Goal: Task Accomplishment & Management: Manage account settings

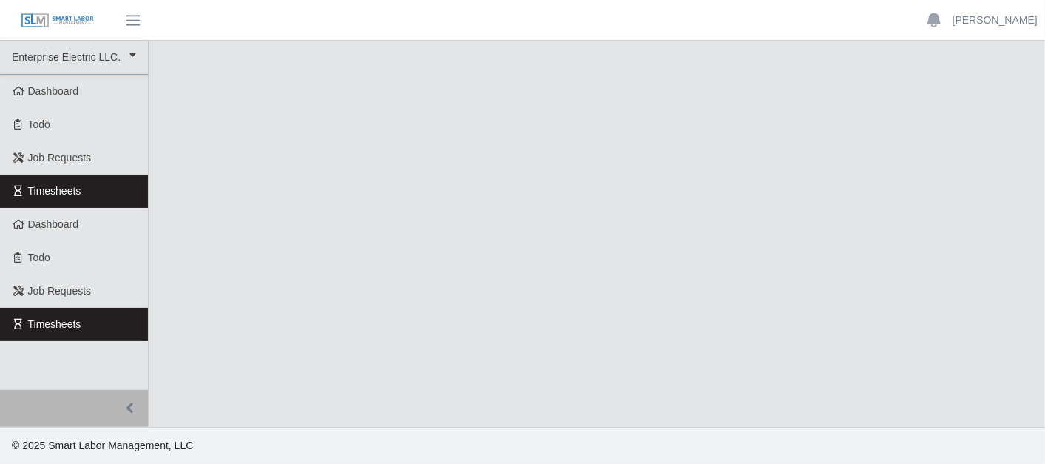
select select "***"
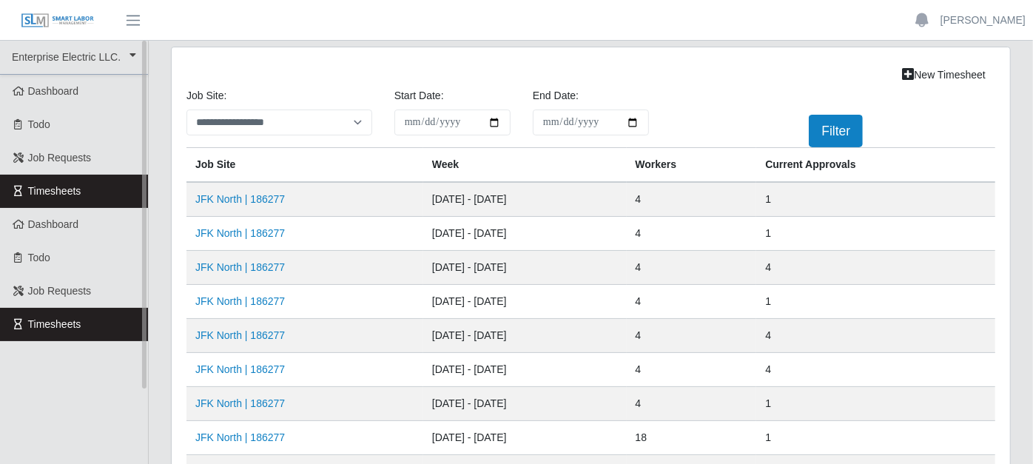
click at [123, 187] on link "Timesheets" at bounding box center [74, 191] width 148 height 33
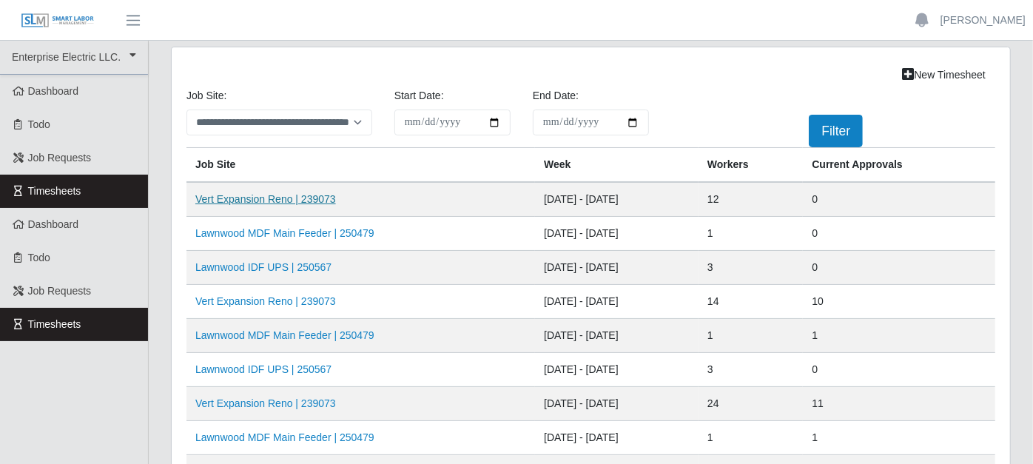
click at [286, 196] on link "Vert Expansion Reno | 239073" at bounding box center [265, 199] width 141 height 12
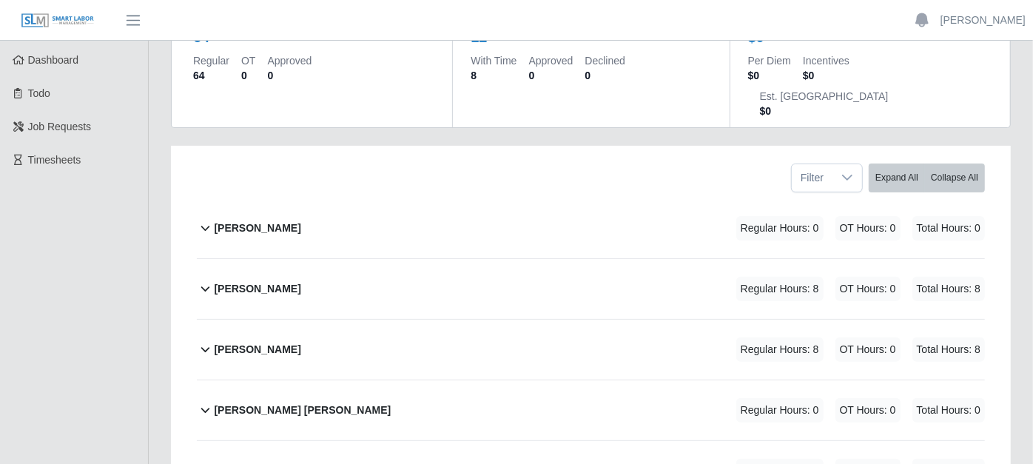
scroll to position [246, 0]
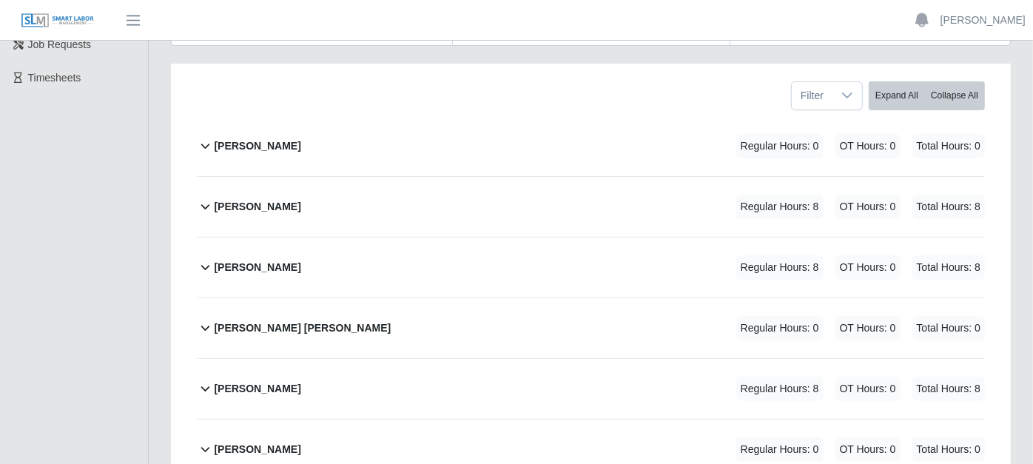
click at [205, 319] on icon at bounding box center [205, 328] width 17 height 18
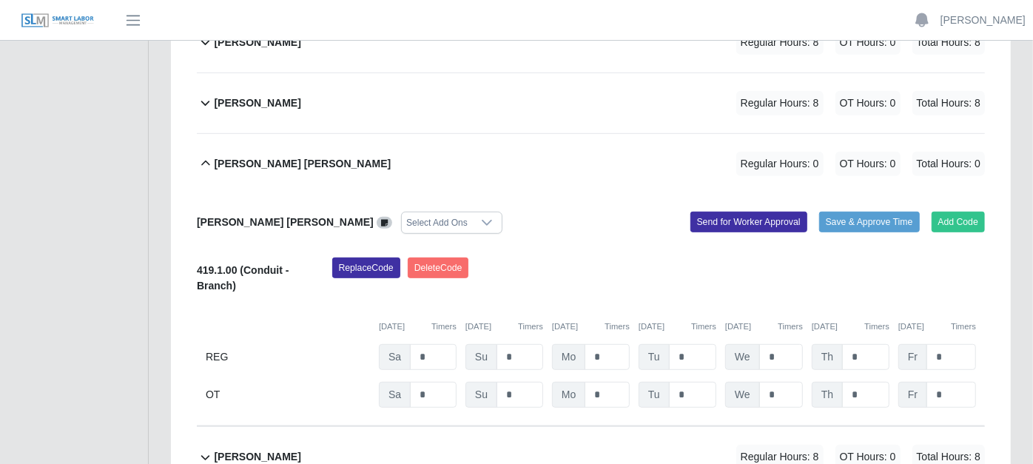
scroll to position [493, 0]
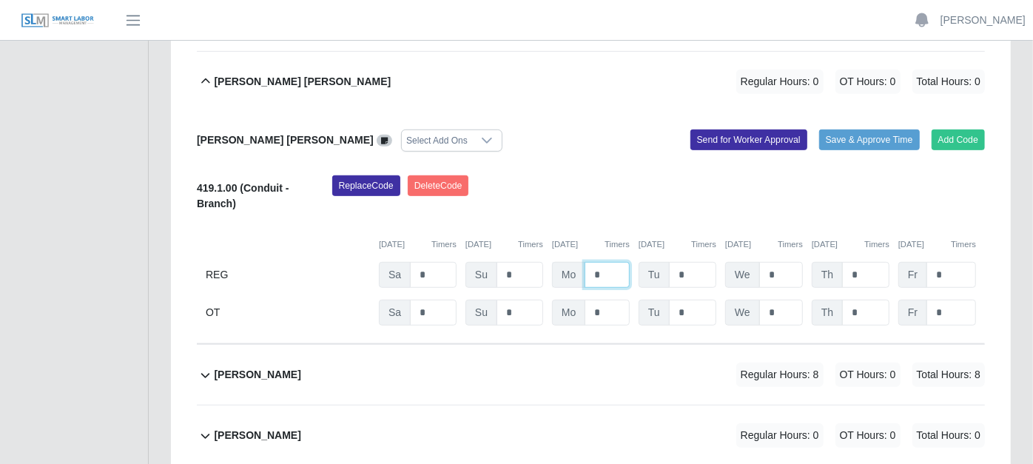
click at [604, 262] on input "*" at bounding box center [606, 275] width 45 height 26
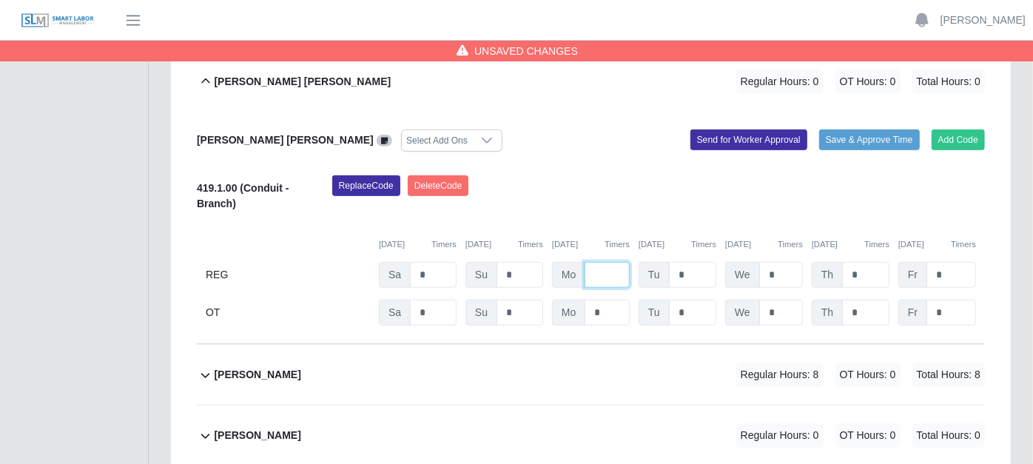
type input "*"
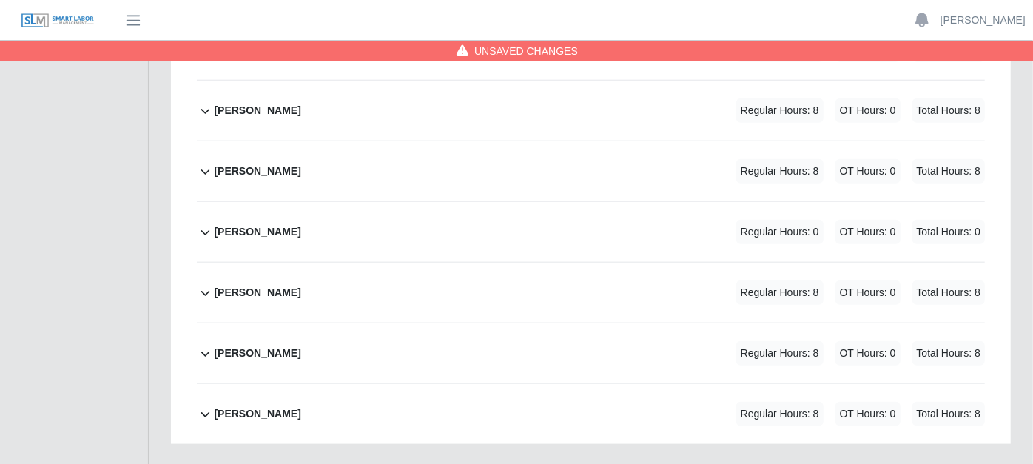
scroll to position [0, 0]
click at [214, 224] on b "[PERSON_NAME]" at bounding box center [257, 232] width 87 height 16
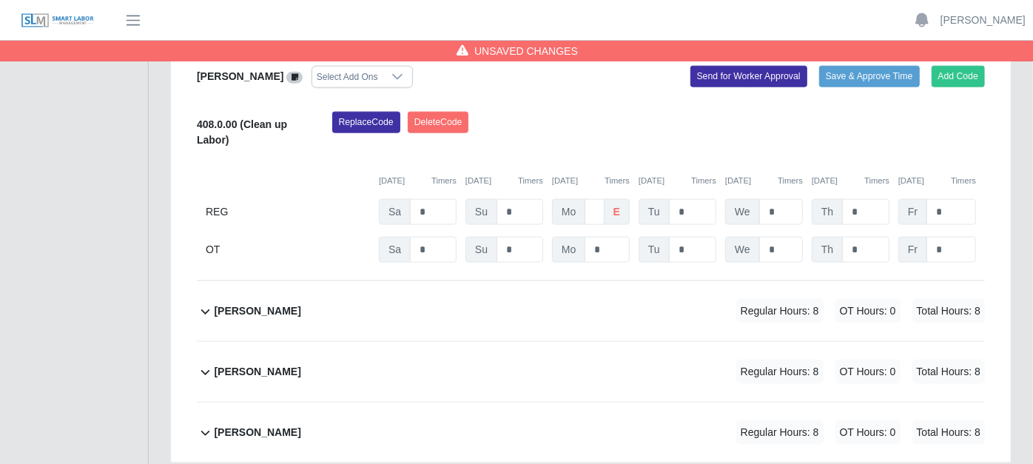
scroll to position [1136, 0]
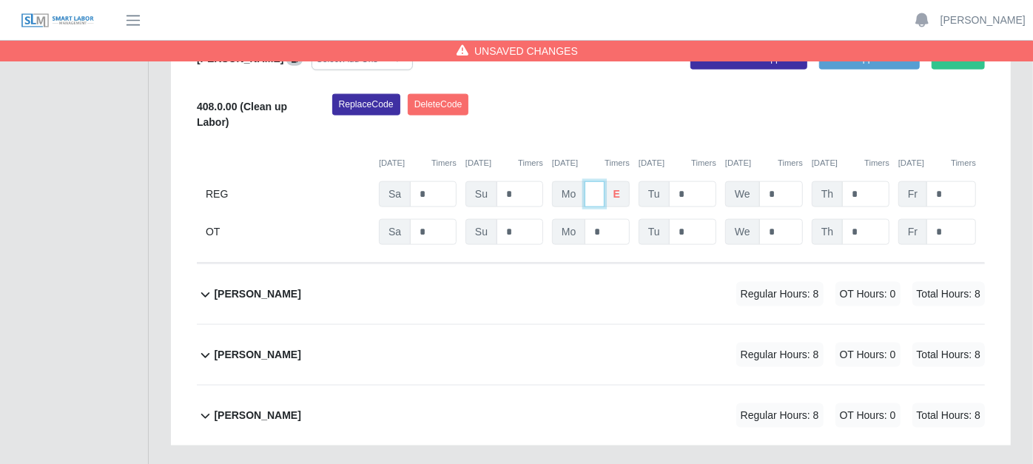
click at [600, 181] on input "*" at bounding box center [593, 194] width 19 height 26
click at [597, 181] on input "*" at bounding box center [593, 194] width 19 height 26
click at [603, 181] on input "*" at bounding box center [593, 194] width 19 height 26
type input "*"
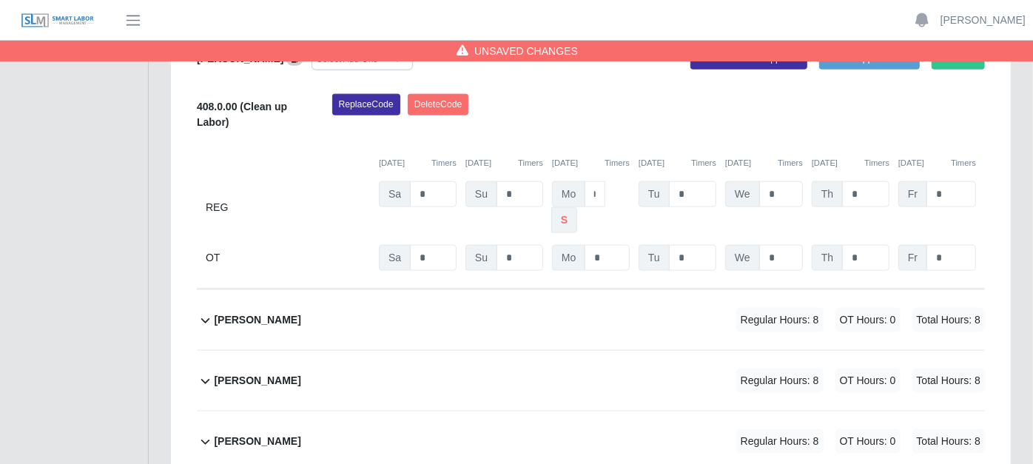
scroll to position [0, 0]
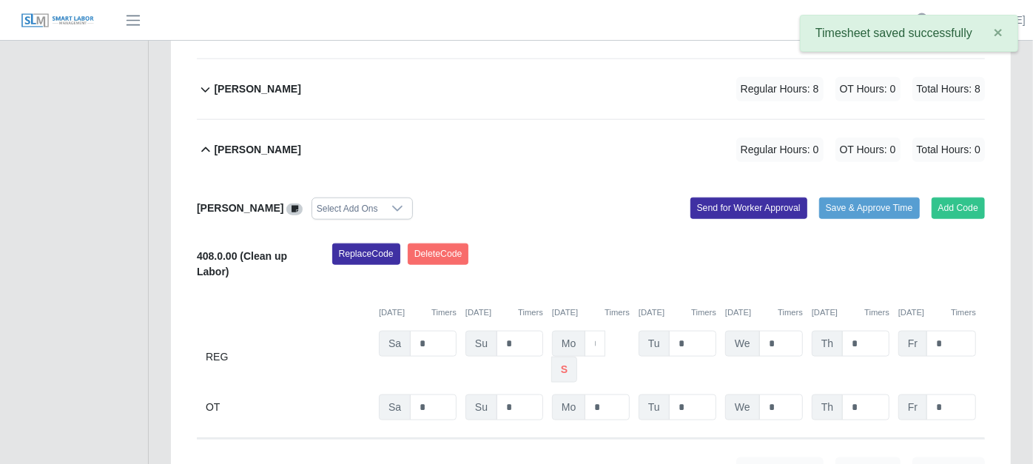
scroll to position [971, 0]
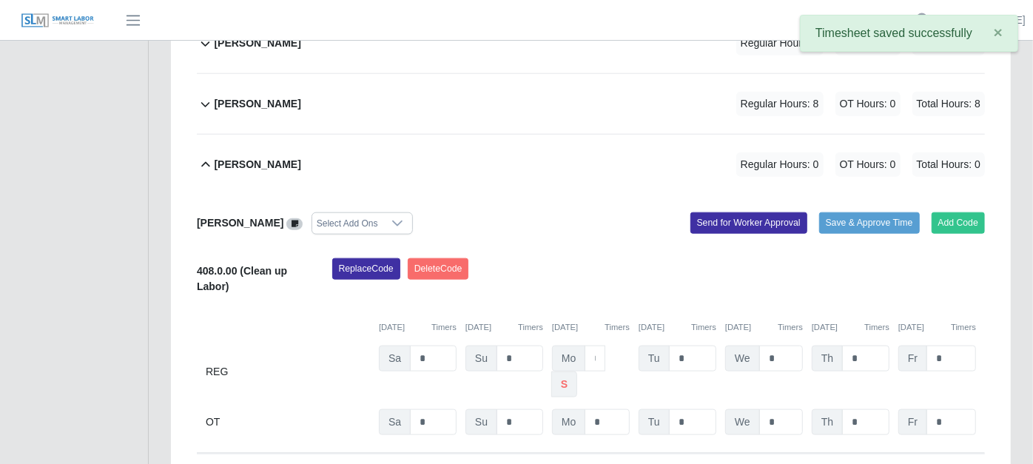
click at [207, 156] on icon at bounding box center [205, 165] width 17 height 18
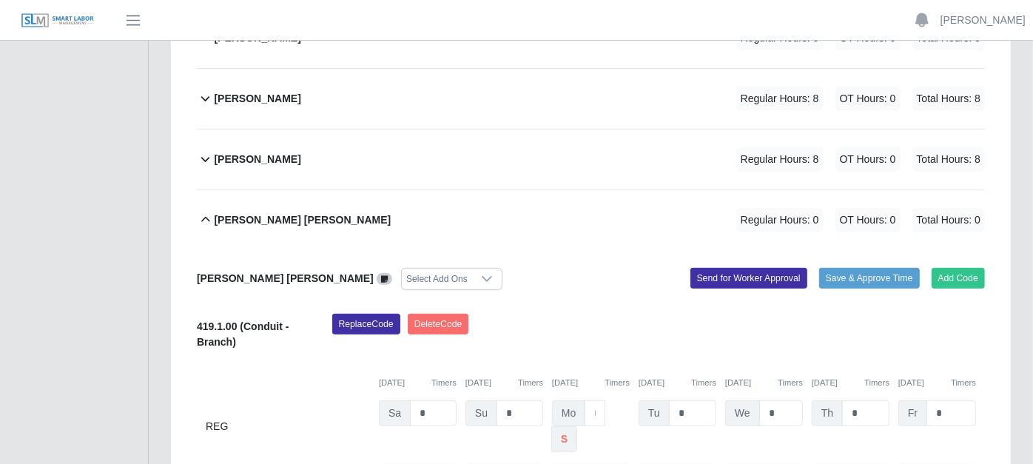
scroll to position [353, 0]
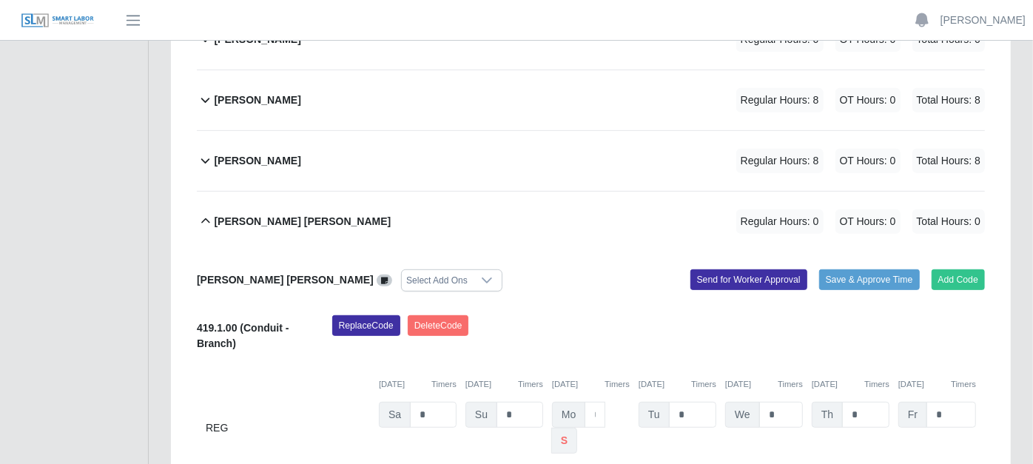
click at [207, 212] on icon at bounding box center [205, 221] width 17 height 18
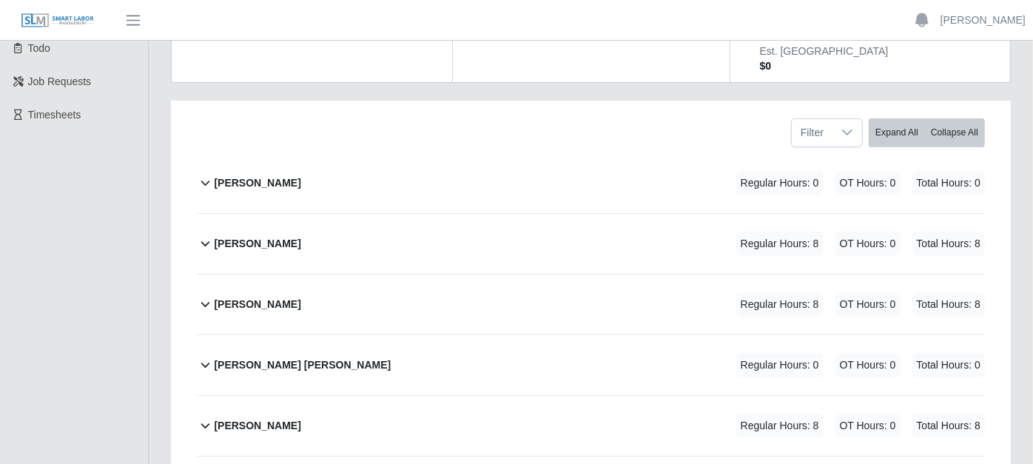
scroll to position [189, 0]
